Goal: Information Seeking & Learning: Learn about a topic

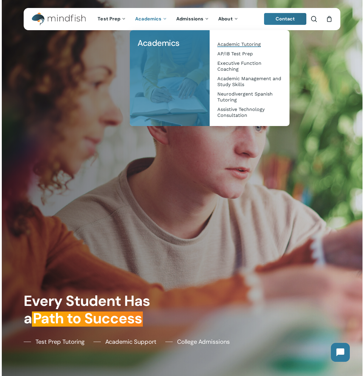
click at [242, 44] on span "Academic Tutoring" at bounding box center [240, 44] width 44 height 6
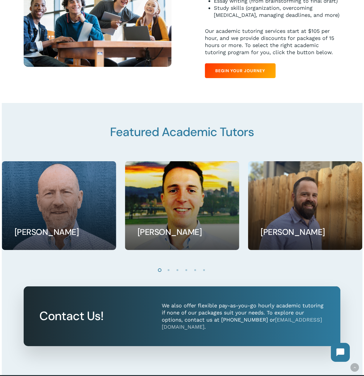
scroll to position [355, 0]
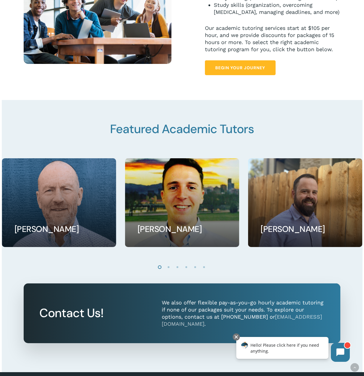
click at [236, 68] on span "Begin Your Journey" at bounding box center [241, 68] width 50 height 6
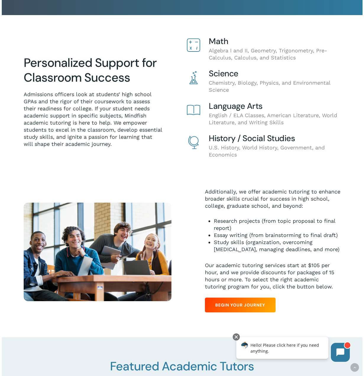
scroll to position [0, 0]
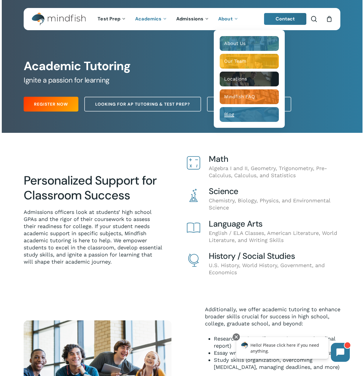
click at [240, 117] on div "Blog" at bounding box center [249, 115] width 50 height 6
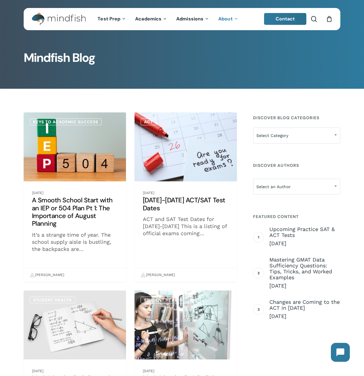
click at [200, 130] on link "2025-2026 ACT/SAT Test Dates" at bounding box center [186, 197] width 102 height 170
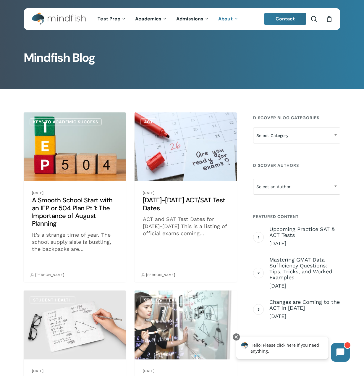
click at [91, 140] on link "A Smooth School Start with an IEP or 504 Plan Pt 1: The Importance of August Pl…" at bounding box center [75, 197] width 102 height 170
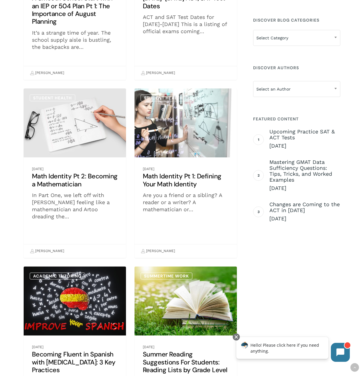
scroll to position [207, 0]
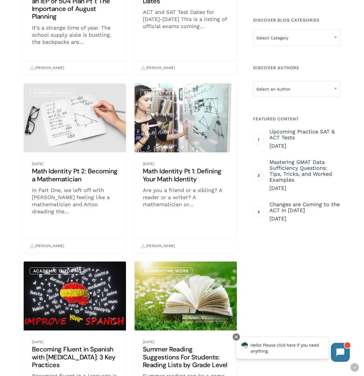
click at [90, 125] on link "Math Identity Pt 2: Becoming a Mathematician" at bounding box center [75, 168] width 102 height 170
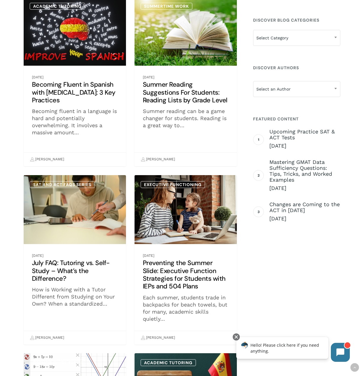
scroll to position [474, 0]
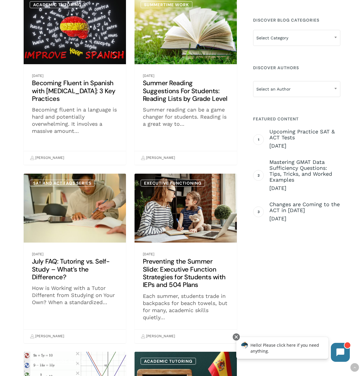
click at [169, 114] on link "Summer Reading Suggestions For Students: Reading Lists by Grade Level" at bounding box center [186, 80] width 102 height 170
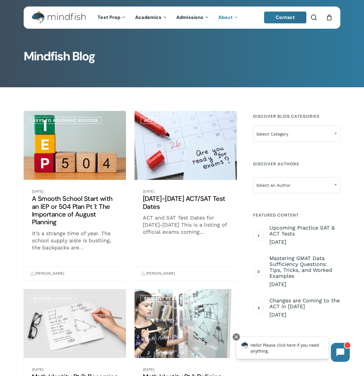
scroll to position [0, 0]
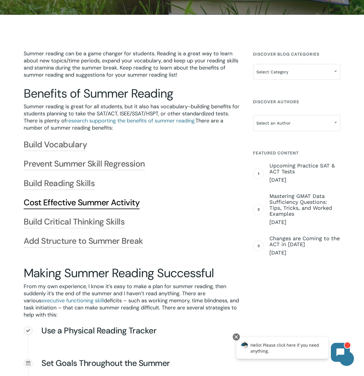
click at [70, 202] on link "Cost Effective Summer Activity" at bounding box center [82, 202] width 116 height 11
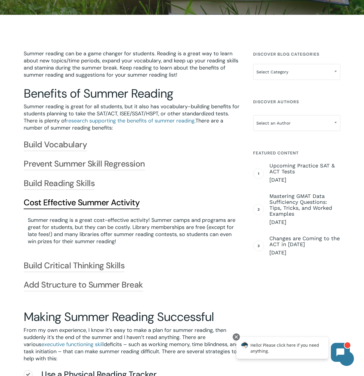
click at [70, 202] on link "Cost Effective Summer Activity" at bounding box center [82, 202] width 116 height 11
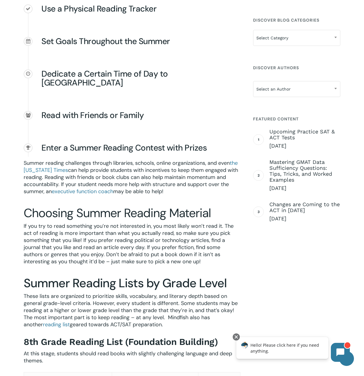
scroll to position [474, 0]
